Goal: Information Seeking & Learning: Learn about a topic

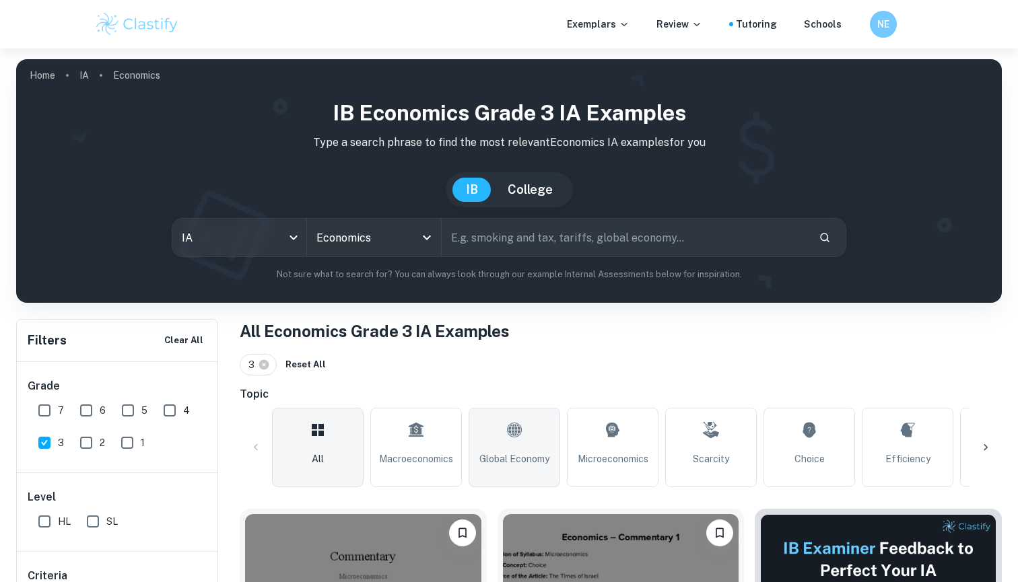
scroll to position [168, 0]
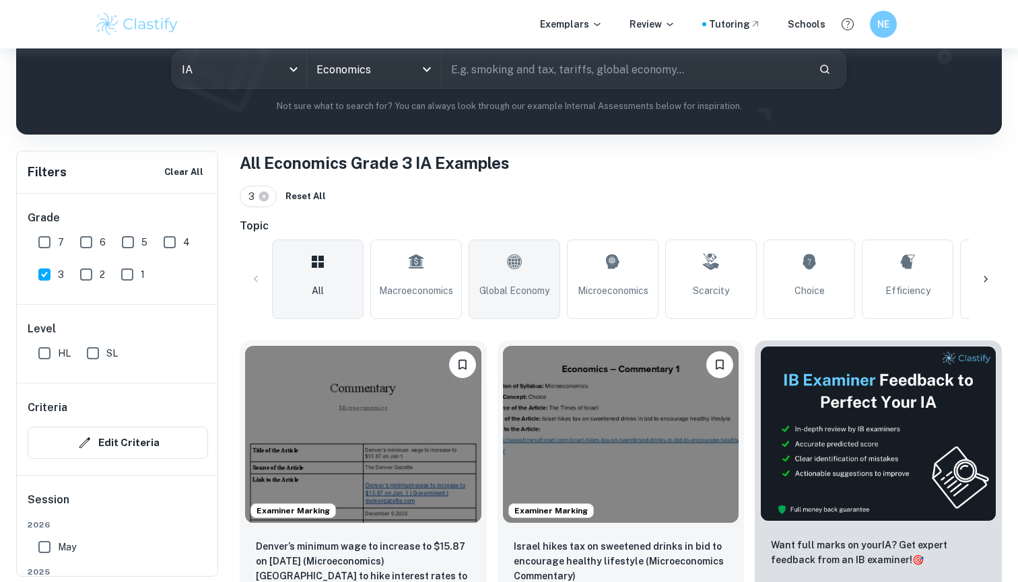
click at [485, 256] on link "Global Economy" at bounding box center [515, 279] width 92 height 79
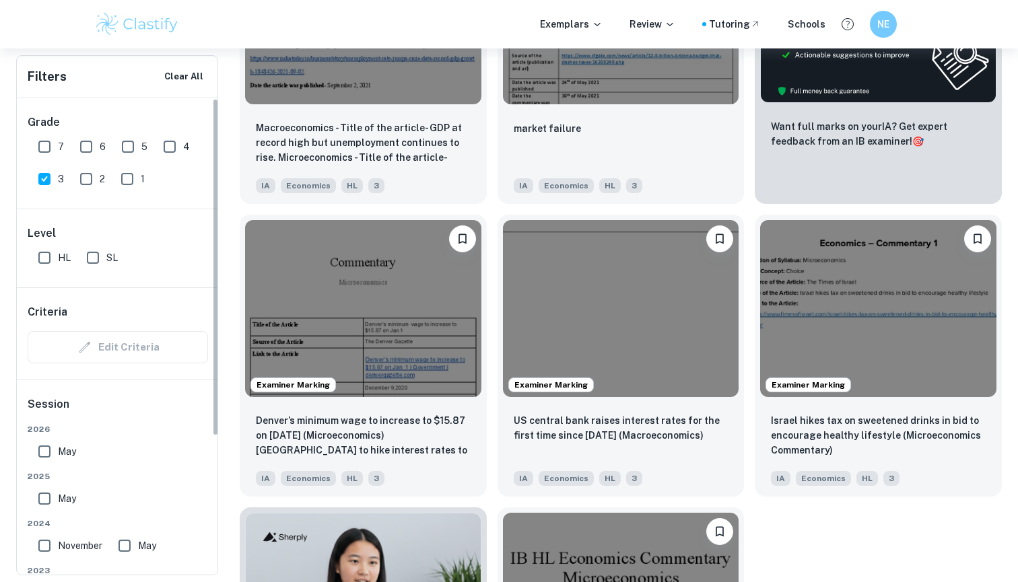
scroll to position [578, 0]
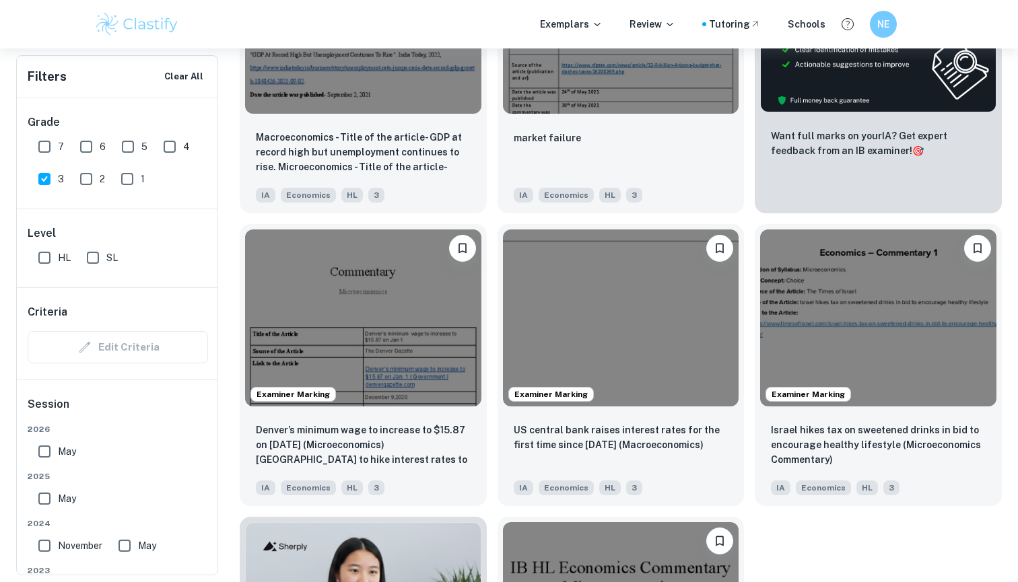
click at [52, 190] on input "3" at bounding box center [44, 179] width 27 height 27
checkbox input "false"
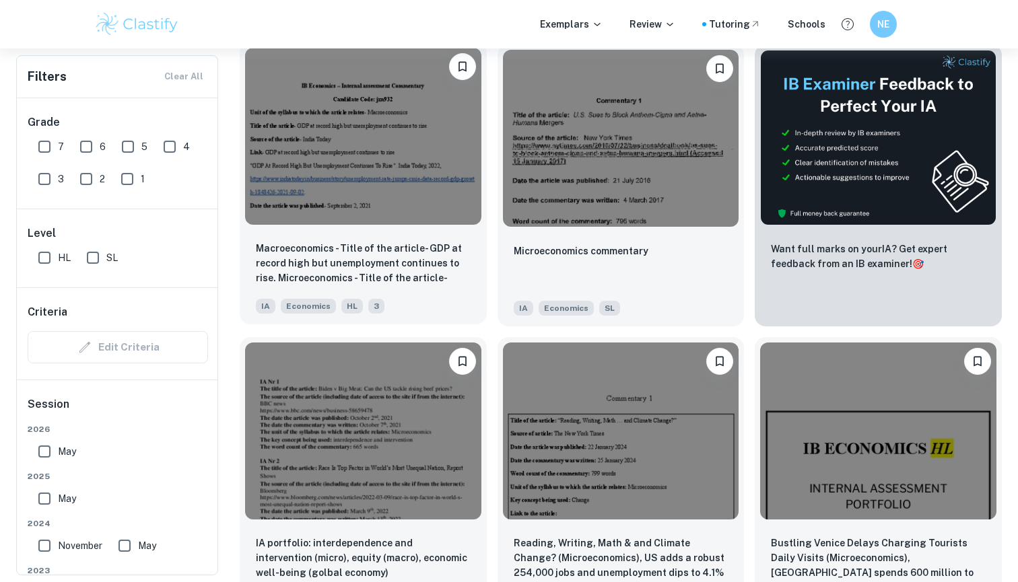
scroll to position [178, 0]
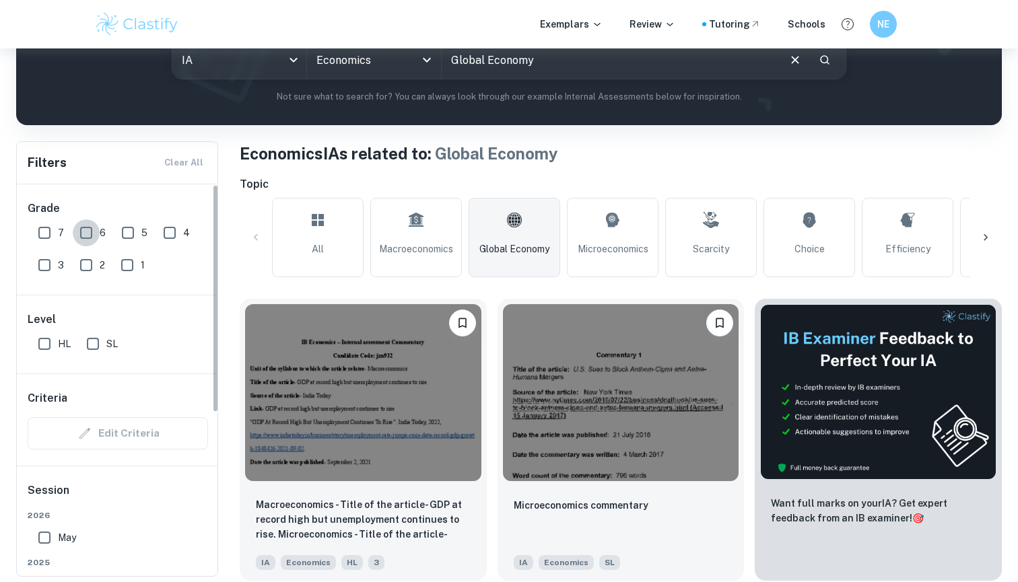
click at [86, 234] on input "6" at bounding box center [86, 233] width 27 height 27
checkbox input "true"
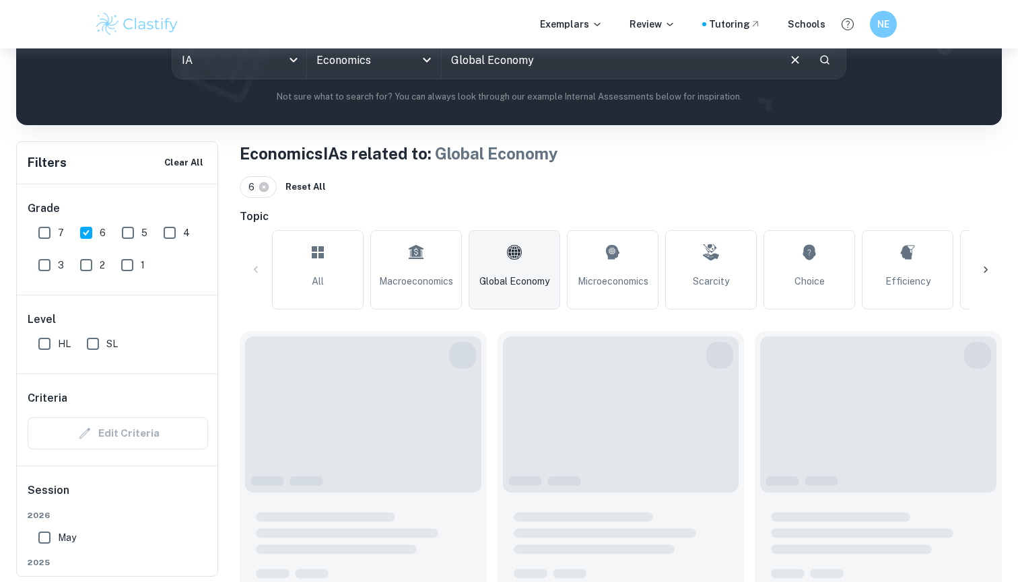
click at [48, 234] on input "7" at bounding box center [44, 233] width 27 height 27
checkbox input "true"
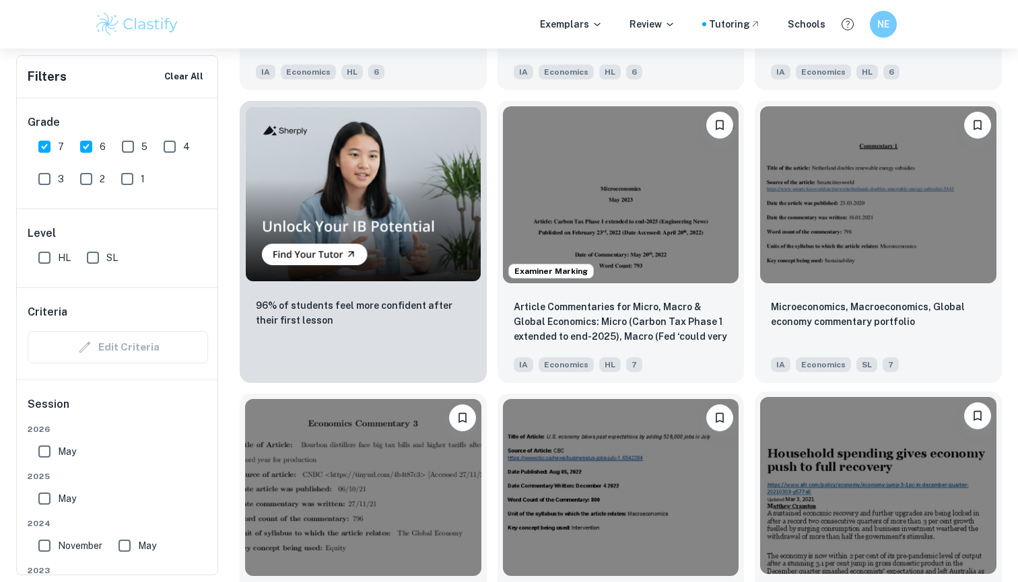
scroll to position [979, 0]
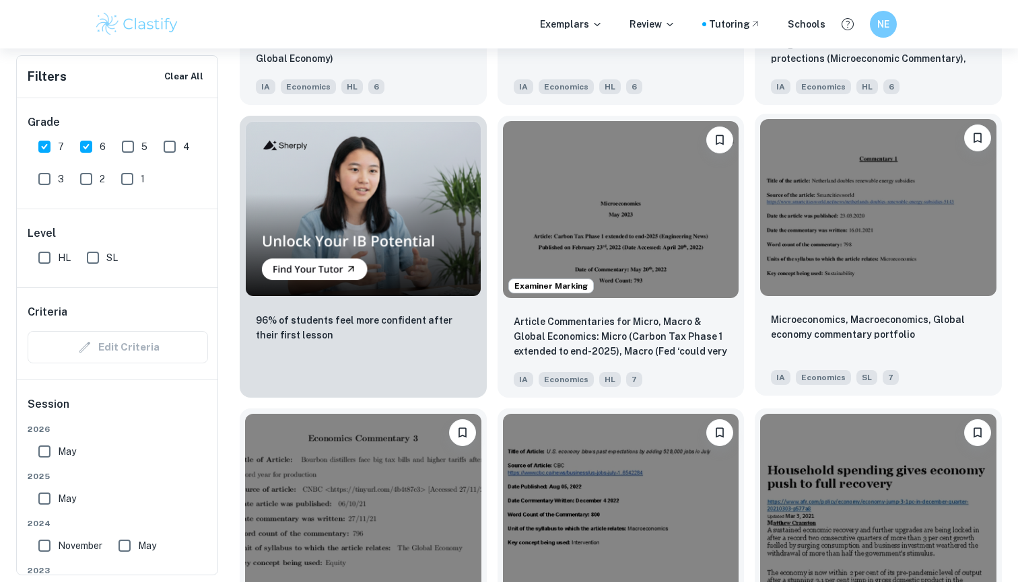
click at [859, 347] on div "Microeconomics, Macroeconomics, Global economy commentary portfolio" at bounding box center [878, 335] width 215 height 46
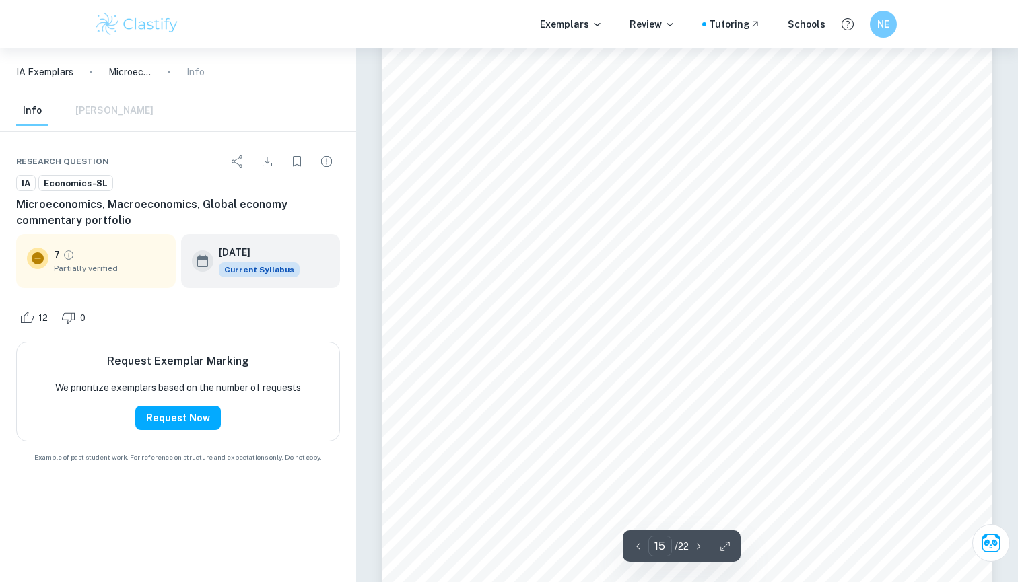
scroll to position [12343, 0]
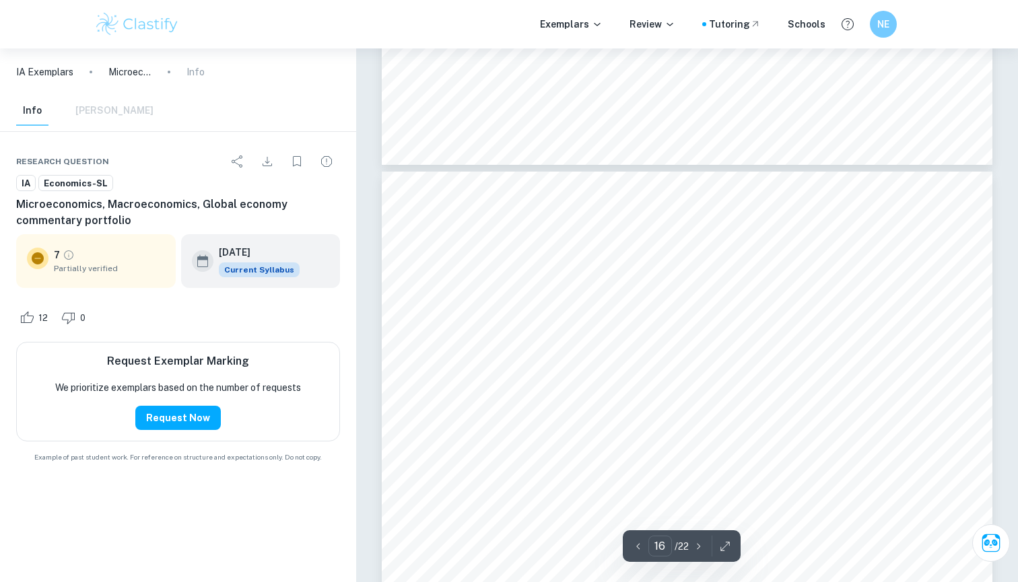
type input "15"
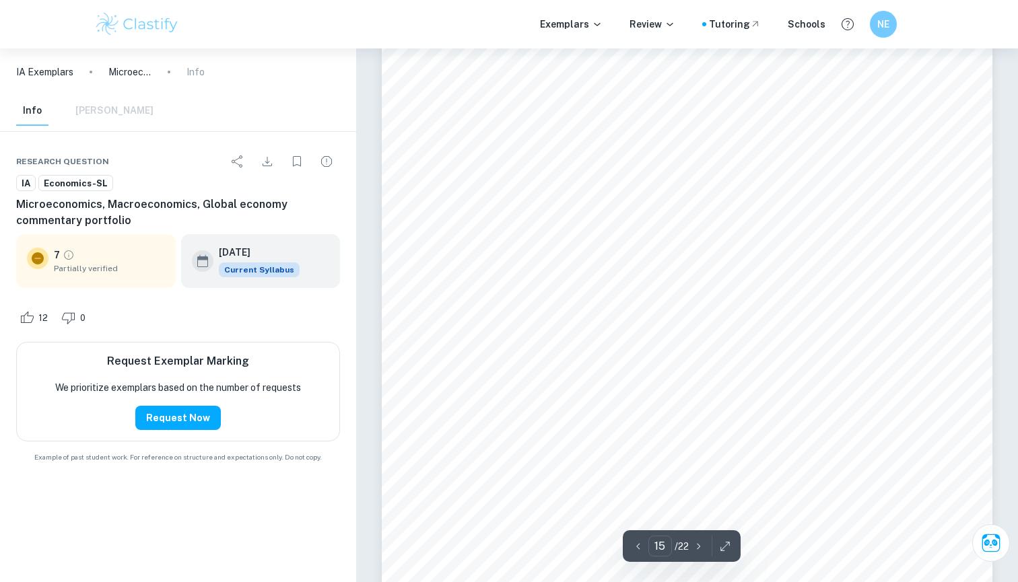
scroll to position [12351, 0]
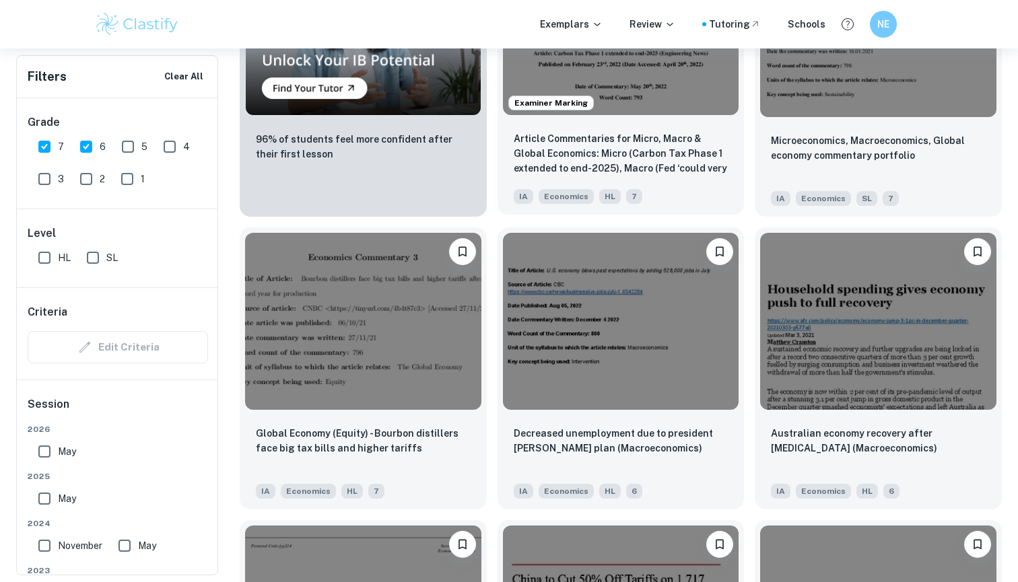
scroll to position [1164, 0]
